Goal: Information Seeking & Learning: Learn about a topic

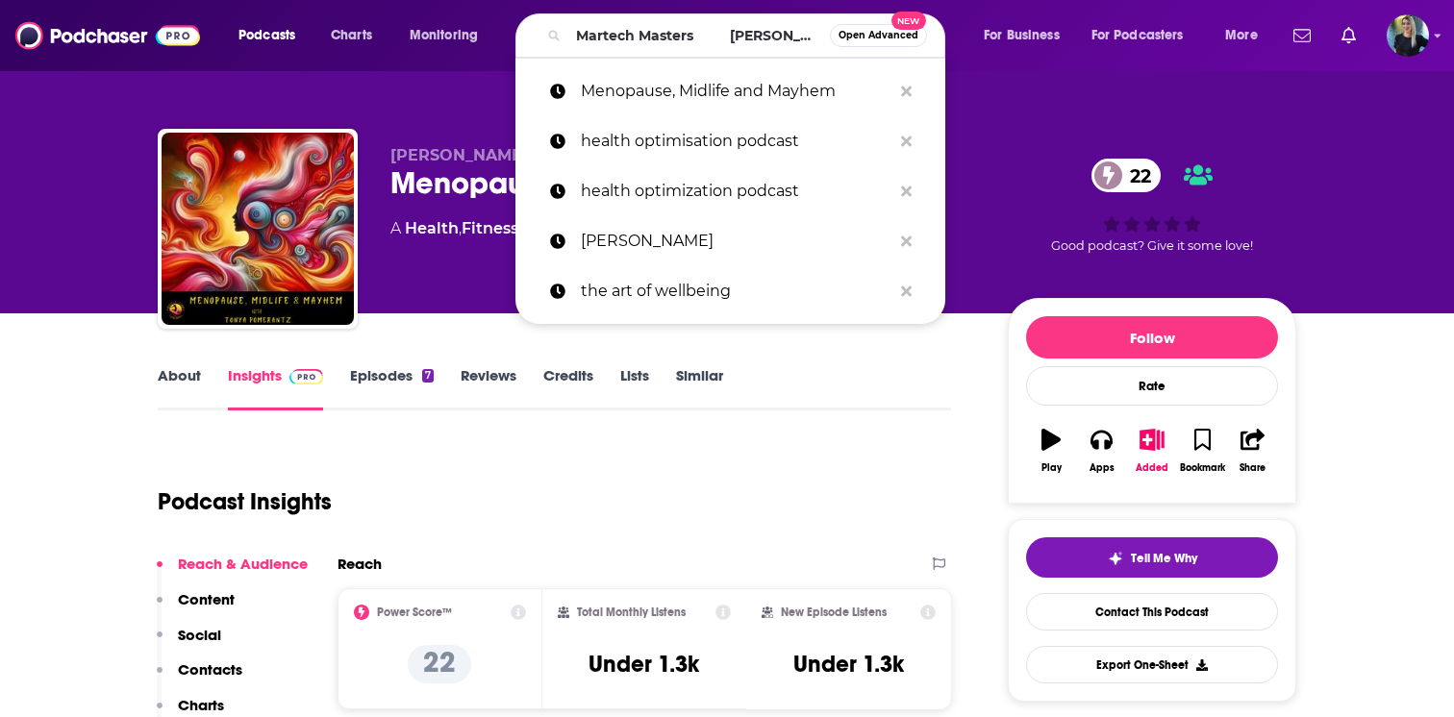
scroll to position [0, 79]
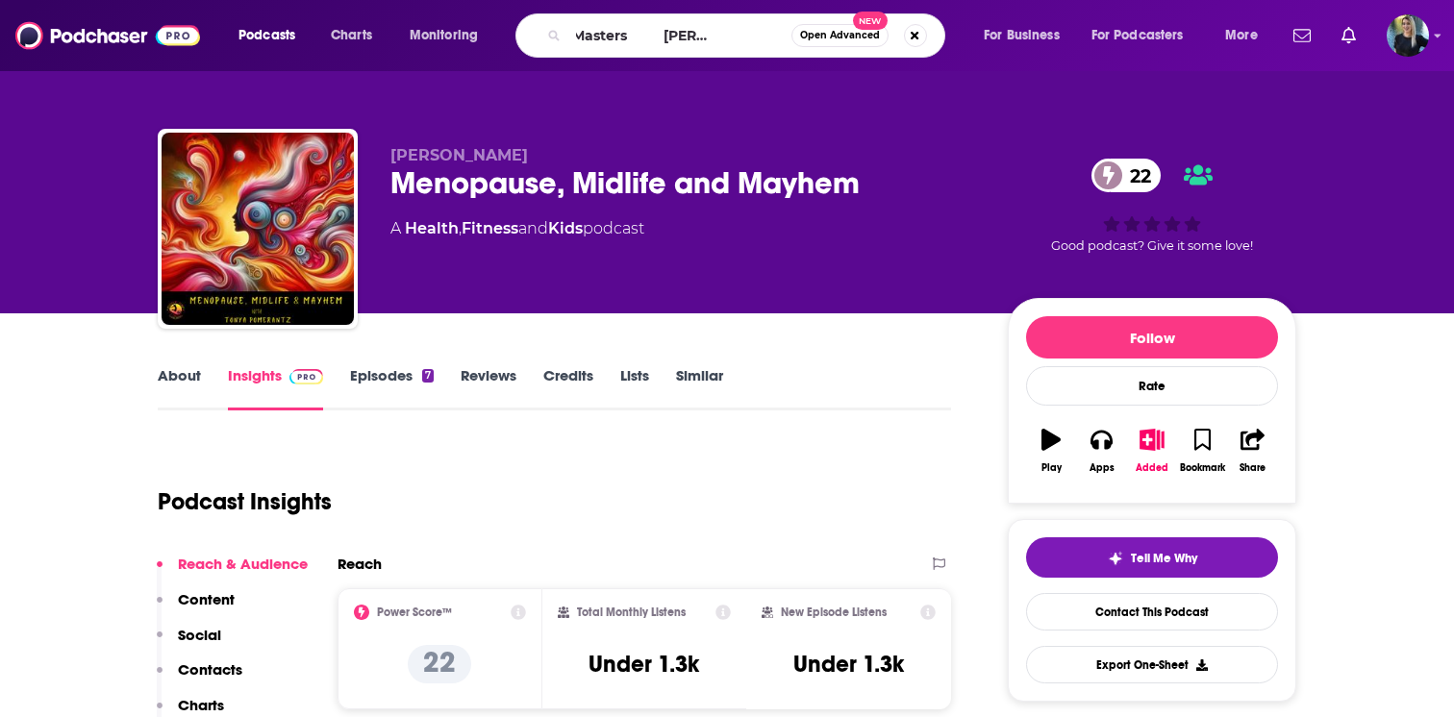
drag, startPoint x: 614, startPoint y: 36, endPoint x: 854, endPoint y: 43, distance: 239.5
click at [855, 44] on div "Martech Masters [PERSON_NAME] Open Advanced New" at bounding box center [730, 35] width 430 height 44
type input "Martech Masters"
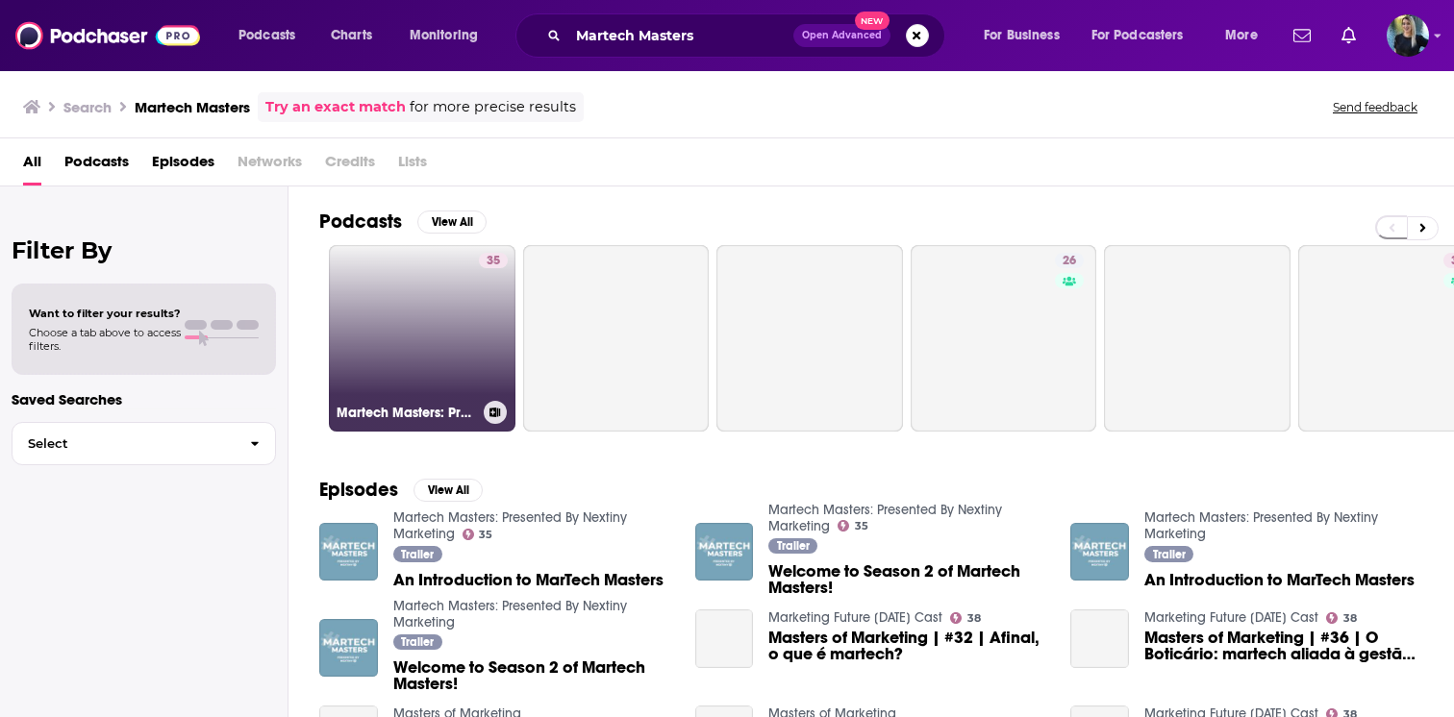
click at [410, 316] on link "35 Martech Masters: Presented By Nextiny Marketing" at bounding box center [422, 338] width 187 height 187
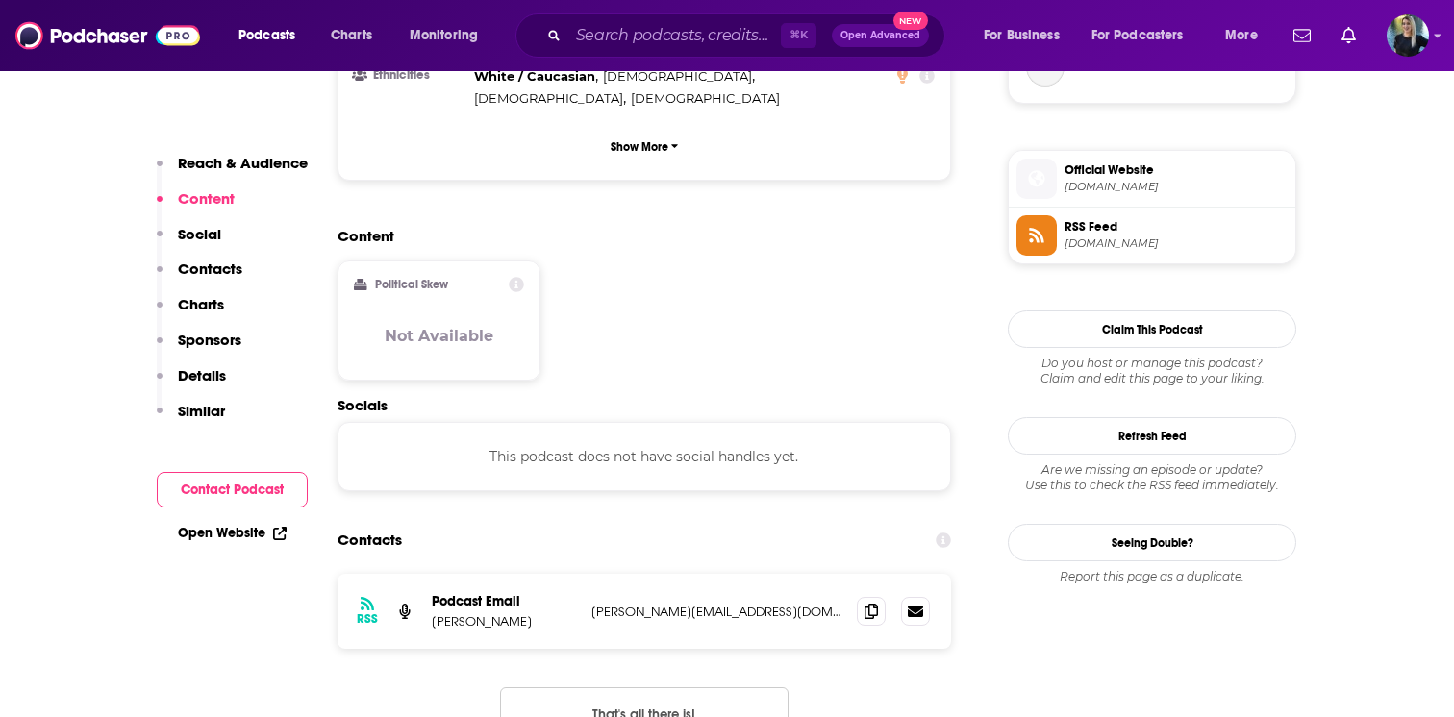
scroll to position [1494, 0]
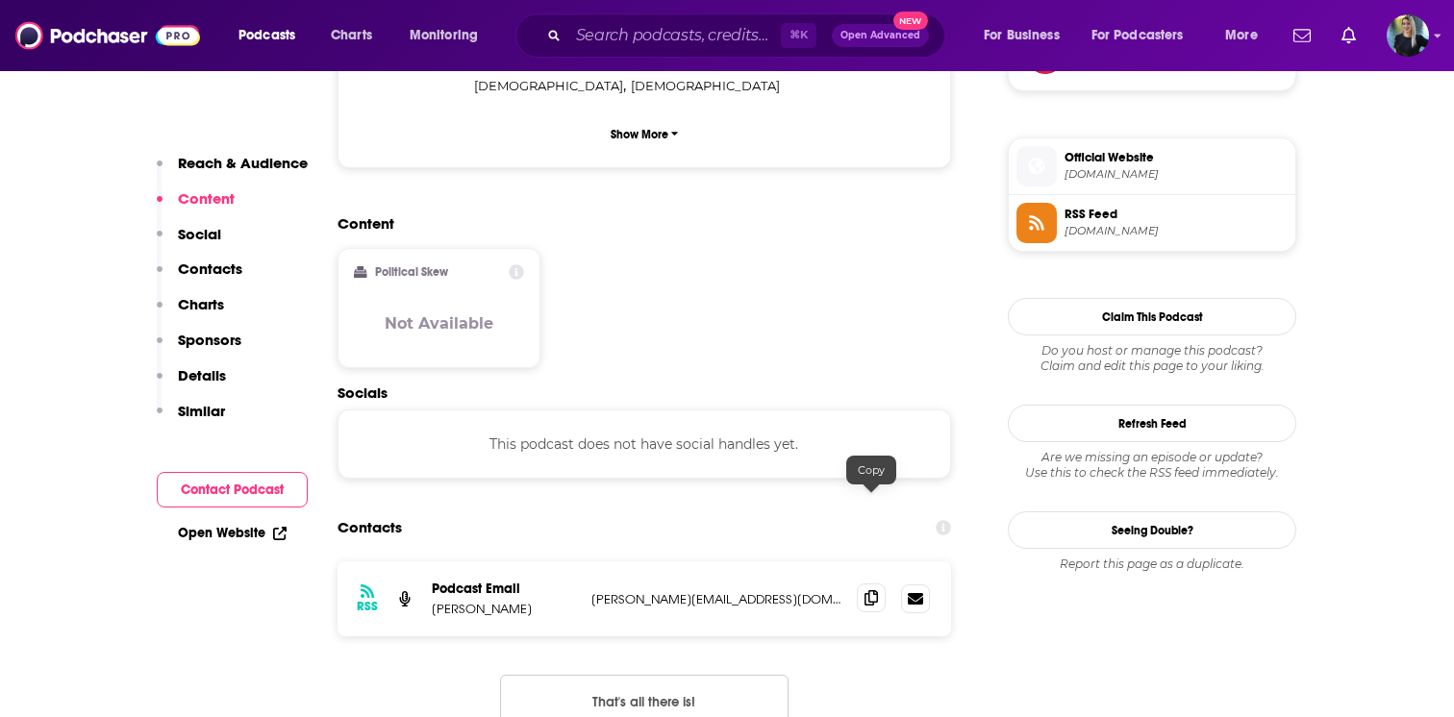
click at [871, 590] on icon at bounding box center [870, 597] width 13 height 15
click at [603, 27] on input "Search podcasts, credits, & more..." at bounding box center [674, 35] width 212 height 31
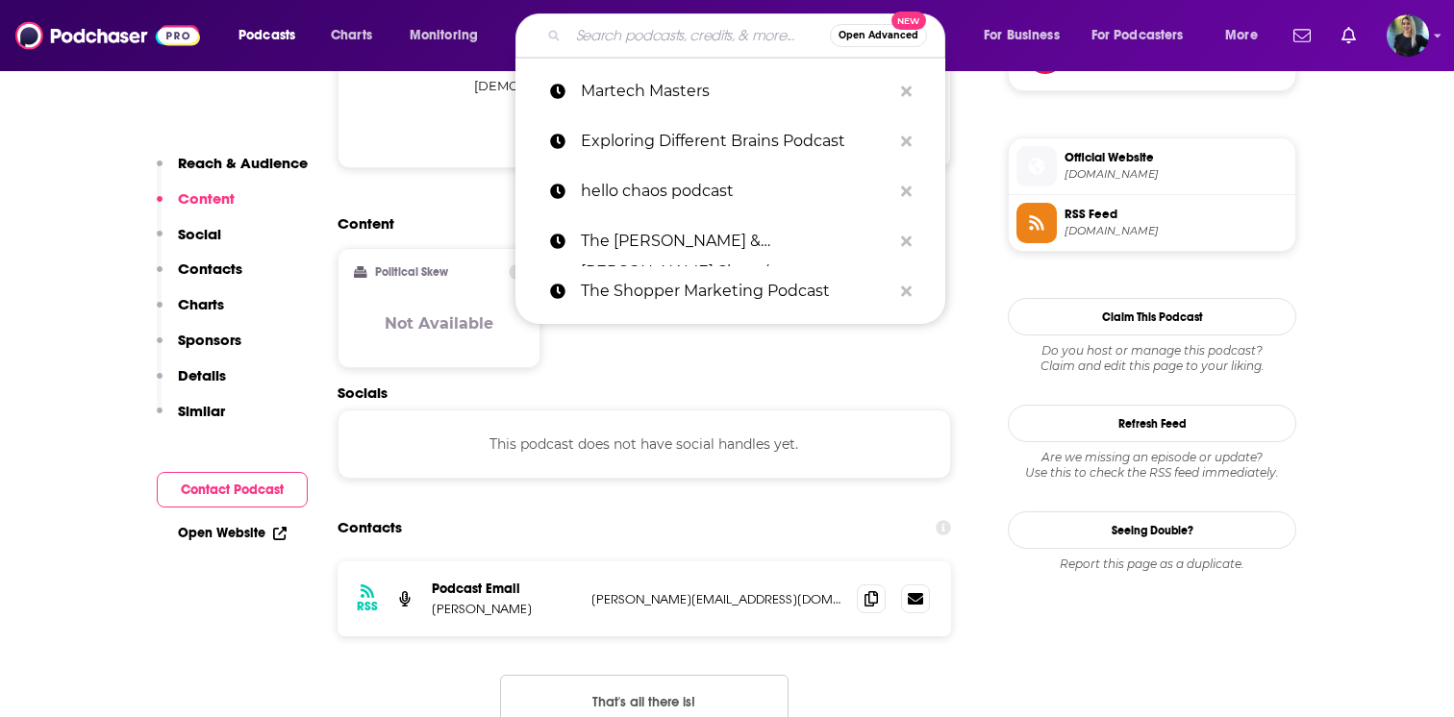
paste input "Martech Talk"
type input "Martech Talk"
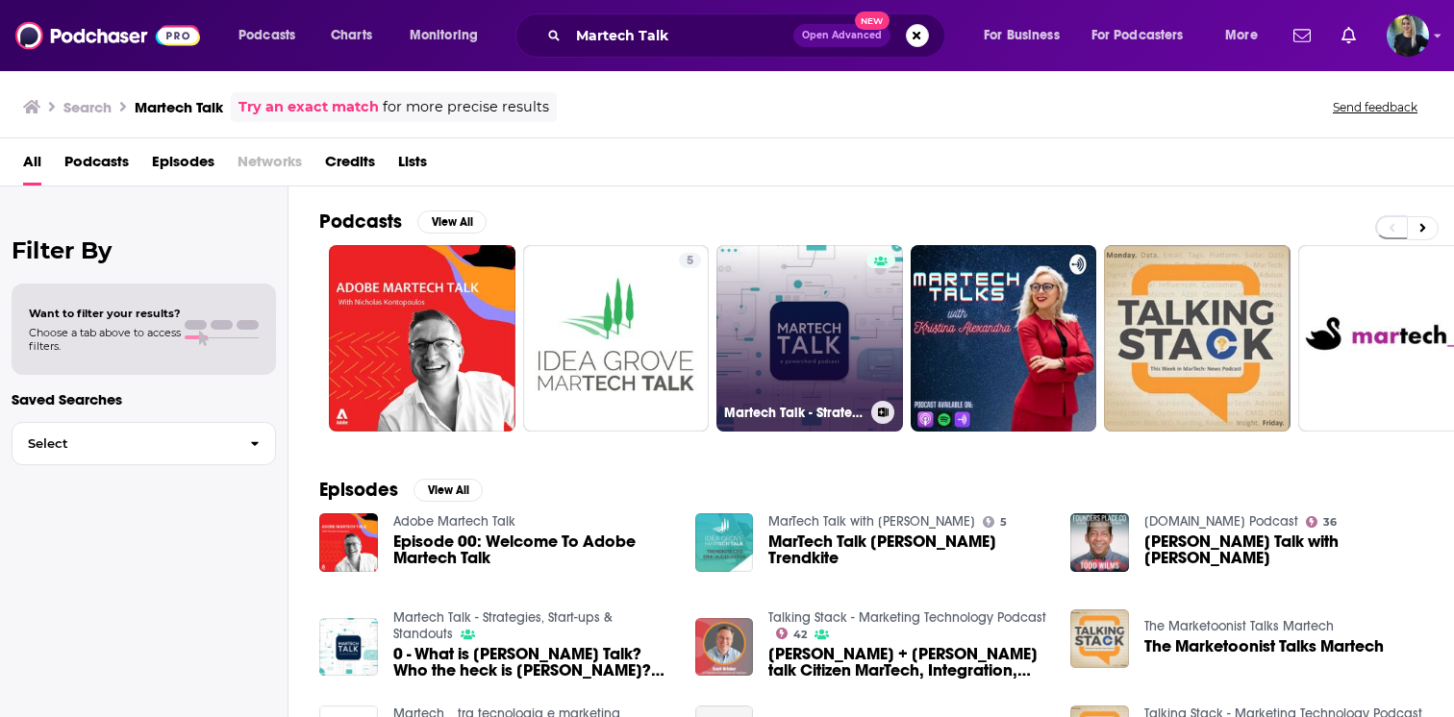
click at [823, 353] on link "Martech Talk - Strategies, Start-ups & Standouts" at bounding box center [809, 338] width 187 height 187
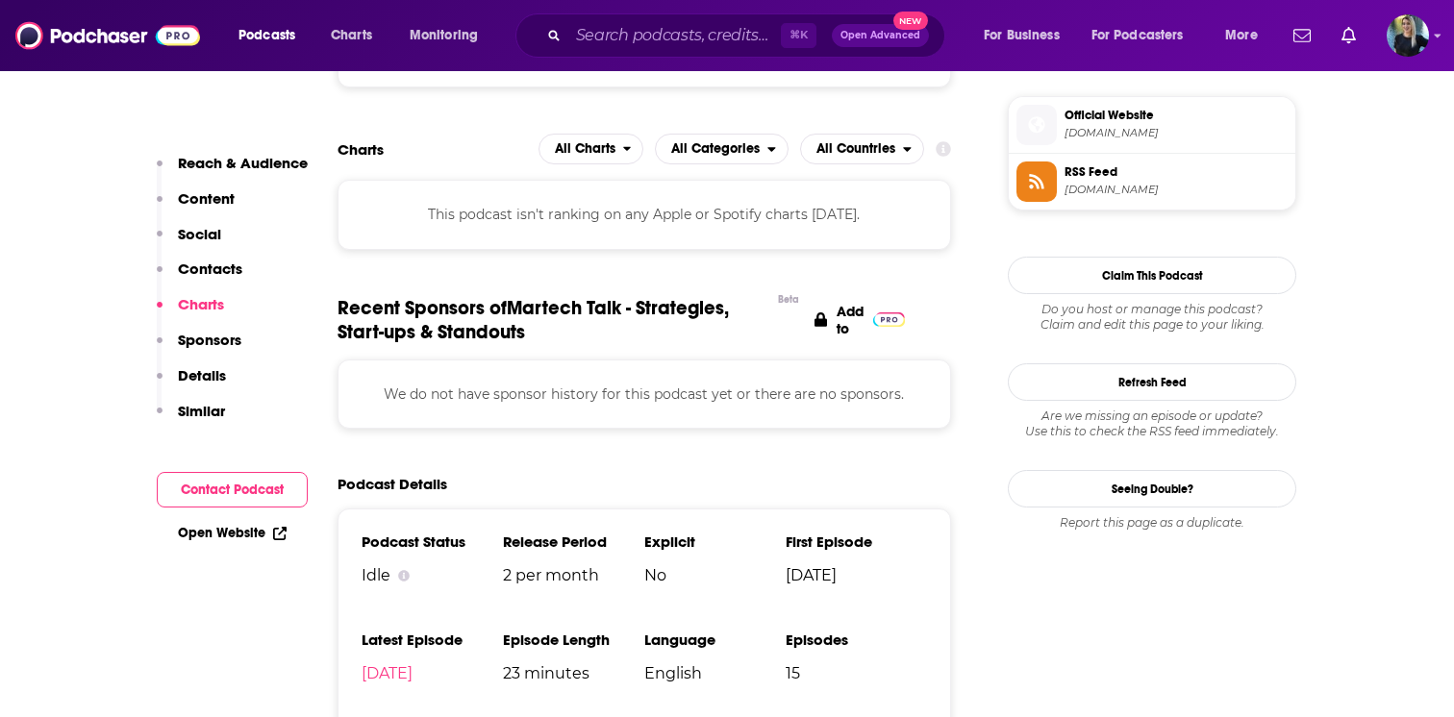
scroll to position [1795, 0]
